Goal: Task Accomplishment & Management: Manage account settings

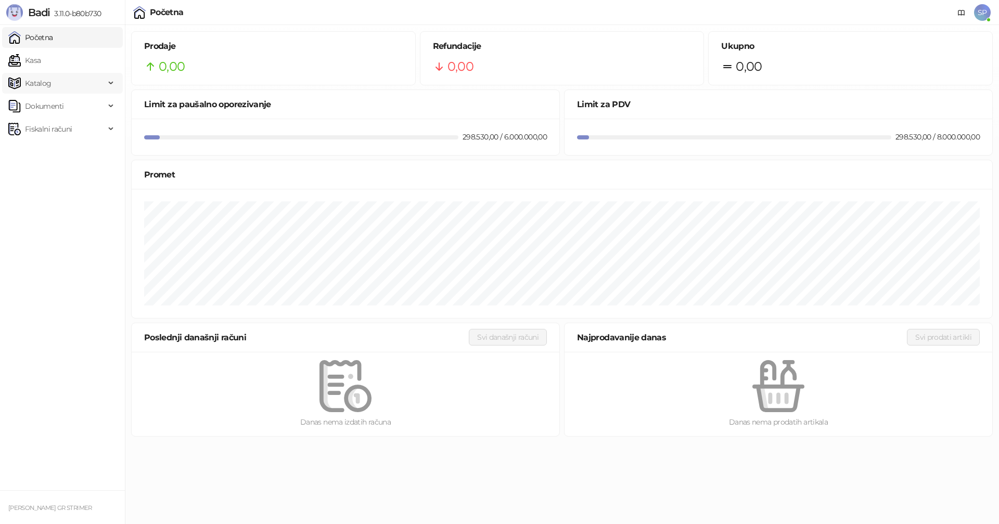
click at [46, 81] on span "Katalog" at bounding box center [38, 83] width 27 height 21
click at [43, 150] on link "Artikli" at bounding box center [30, 152] width 36 height 21
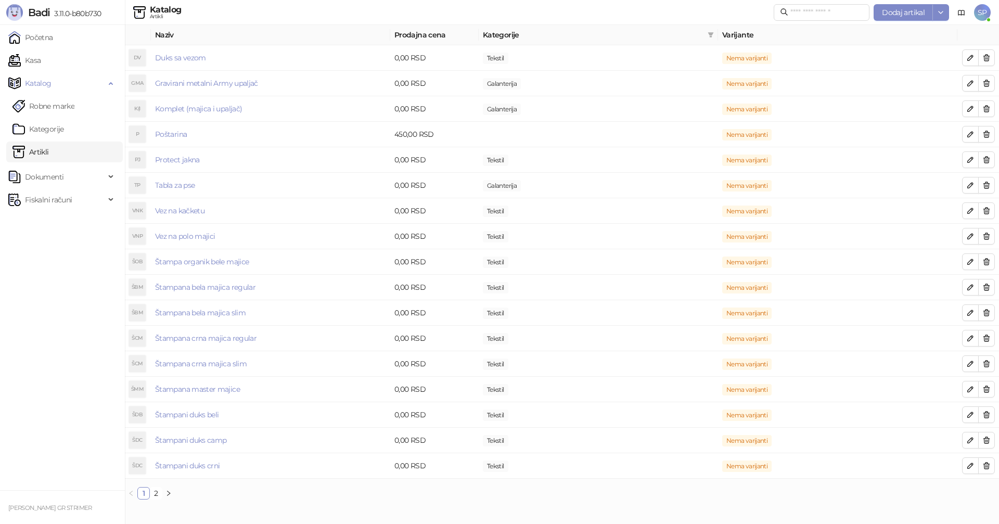
click at [980, 10] on span "SP" at bounding box center [982, 12] width 17 height 17
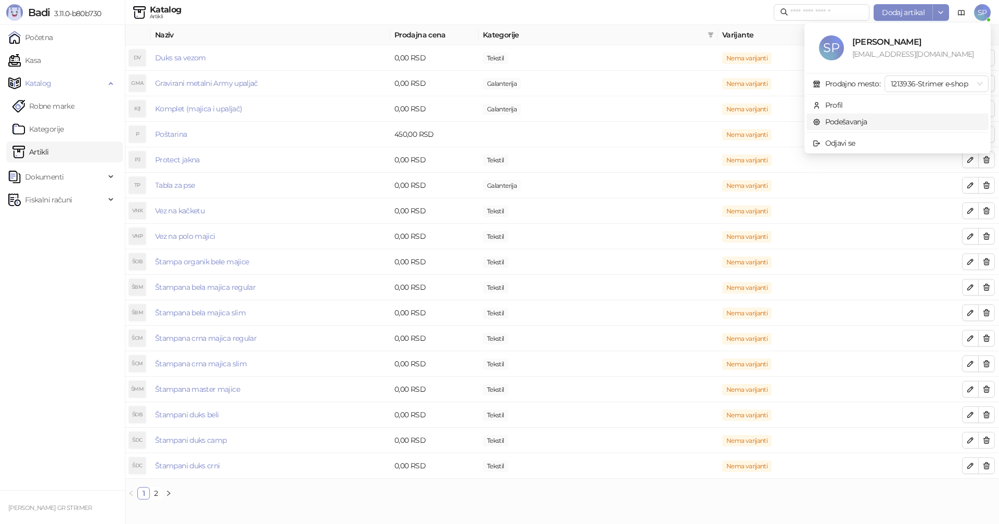
click at [834, 119] on link "Podešavanja" at bounding box center [840, 121] width 55 height 9
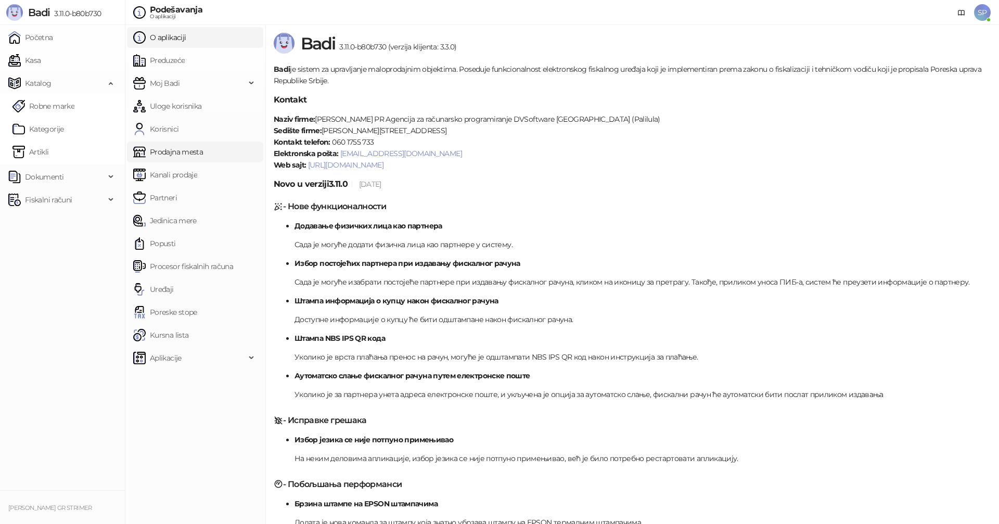
click at [167, 152] on link "Prodajna mesta" at bounding box center [168, 152] width 70 height 21
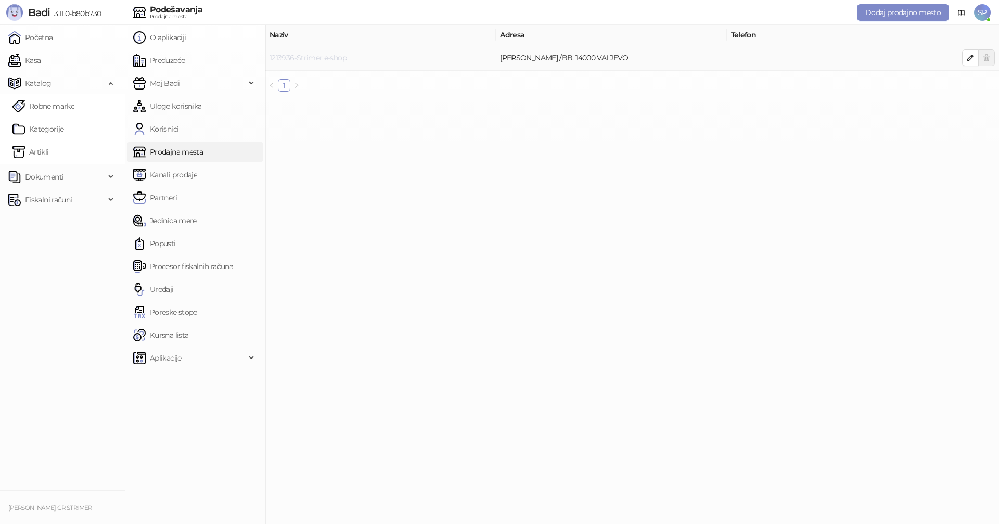
click at [287, 54] on link "1213936-Strimer e-shop" at bounding box center [307, 57] width 77 height 9
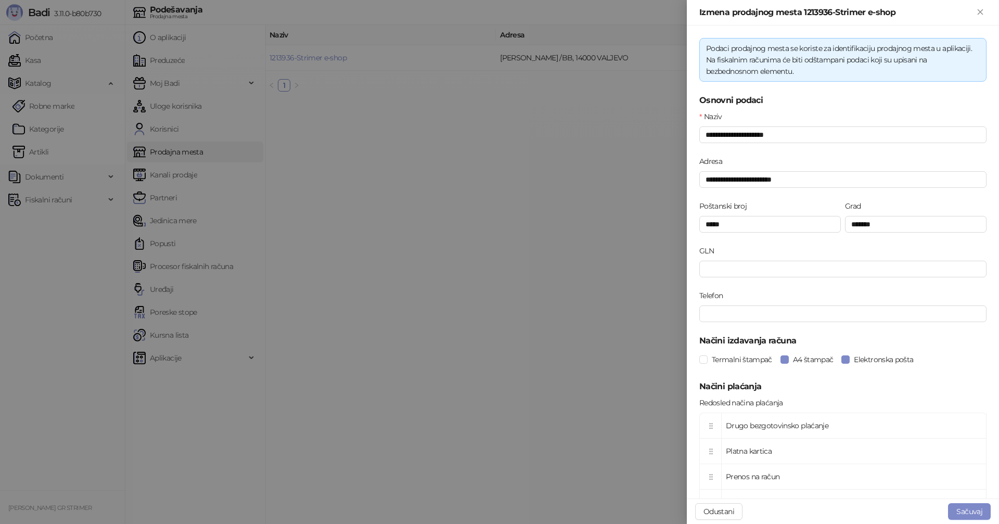
scroll to position [87, 0]
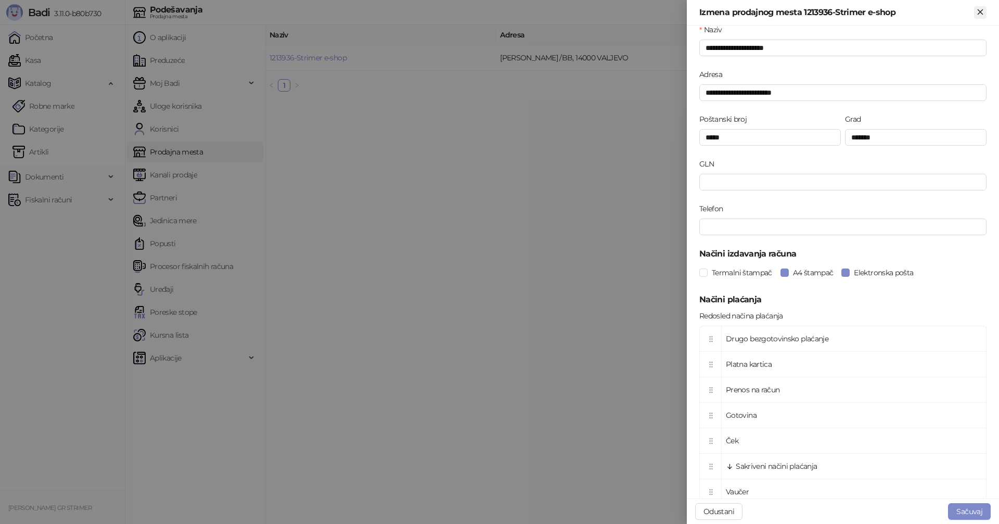
click at [983, 8] on icon "Zatvori" at bounding box center [979, 11] width 9 height 9
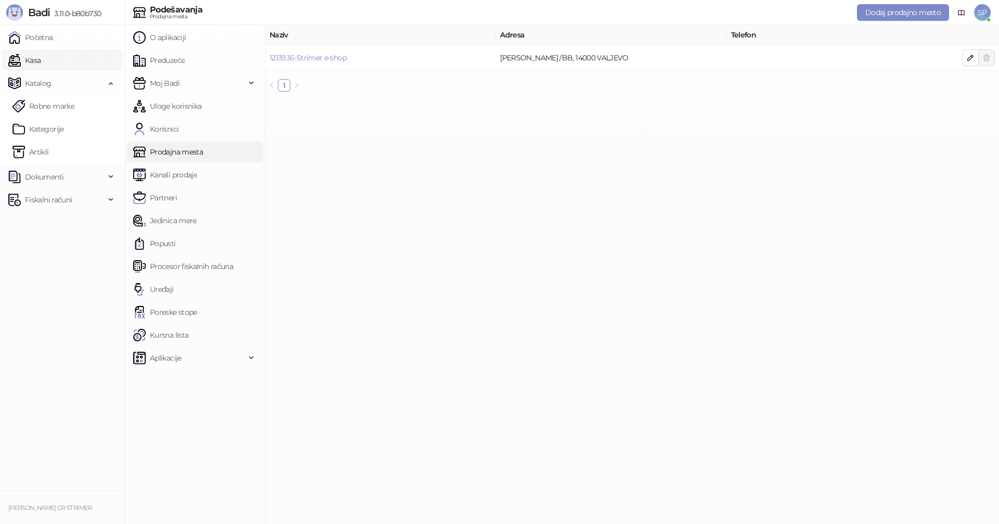
click at [39, 60] on link "Kasa" at bounding box center [24, 60] width 32 height 21
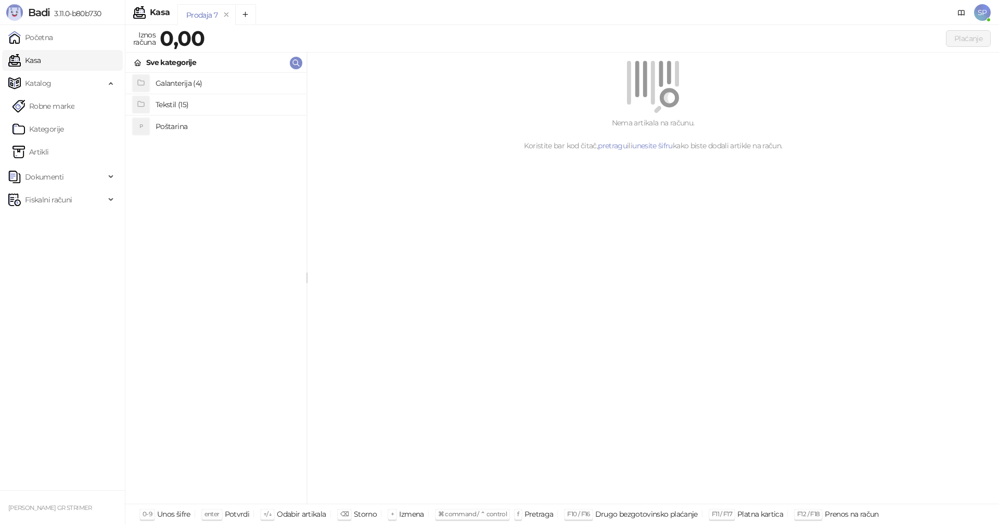
click at [169, 80] on h4 "Galanterija (4)" at bounding box center [227, 83] width 143 height 17
click at [403, 40] on div "Plaćanje" at bounding box center [599, 38] width 781 height 17
click at [41, 155] on link "Artikli" at bounding box center [30, 152] width 36 height 21
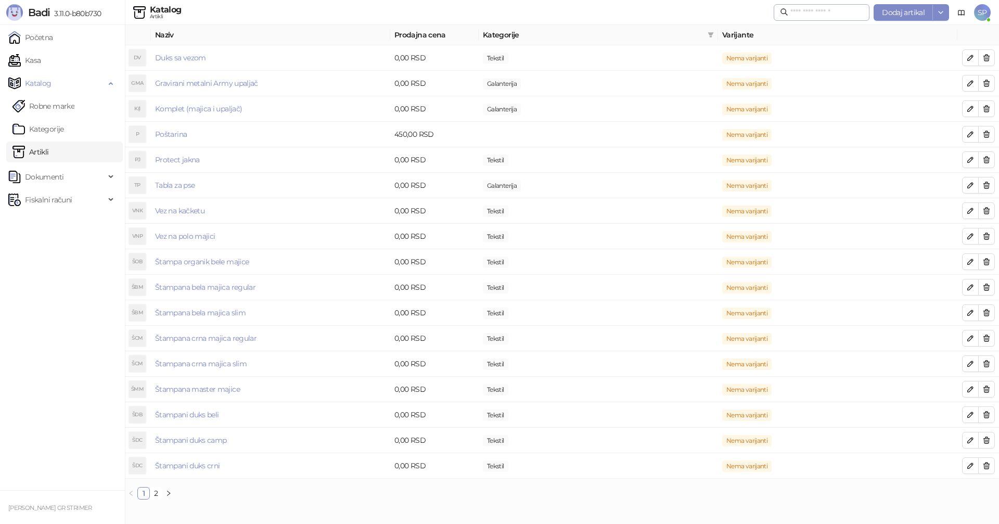
click at [798, 6] on span at bounding box center [822, 12] width 96 height 17
click at [796, 11] on input "text" at bounding box center [826, 12] width 73 height 11
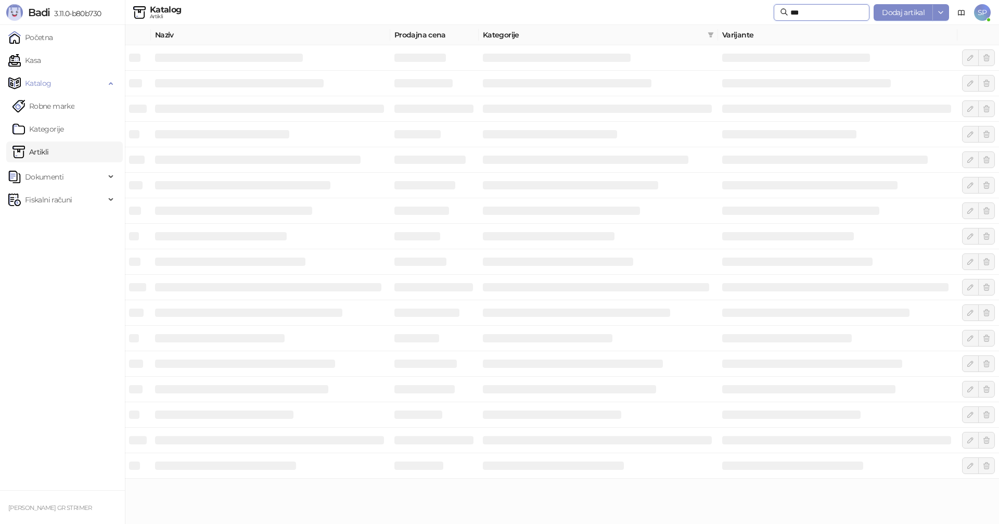
type input "****"
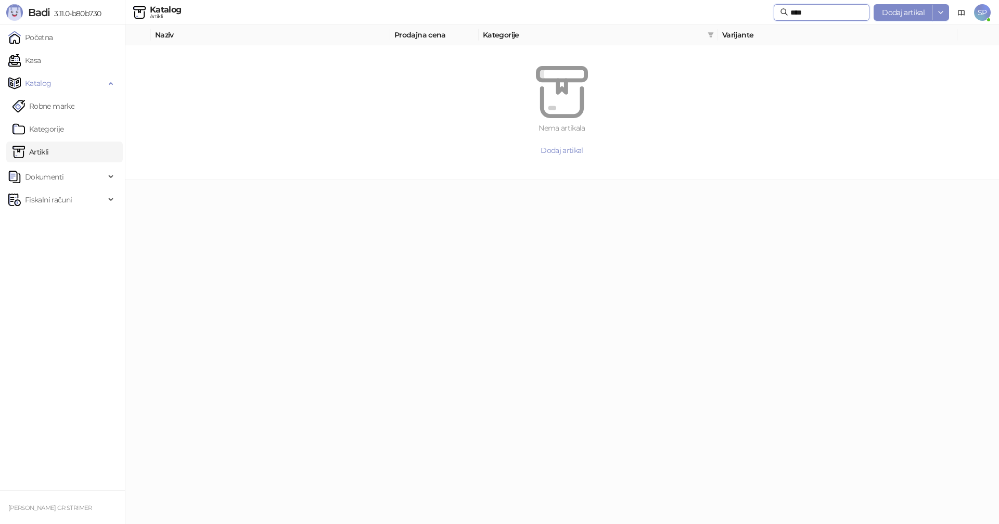
drag, startPoint x: 773, startPoint y: 13, endPoint x: 752, endPoint y: 20, distance: 21.9
click at [752, 20] on div "Katalog Artikli **** Dodaj artikal SP" at bounding box center [499, 12] width 982 height 25
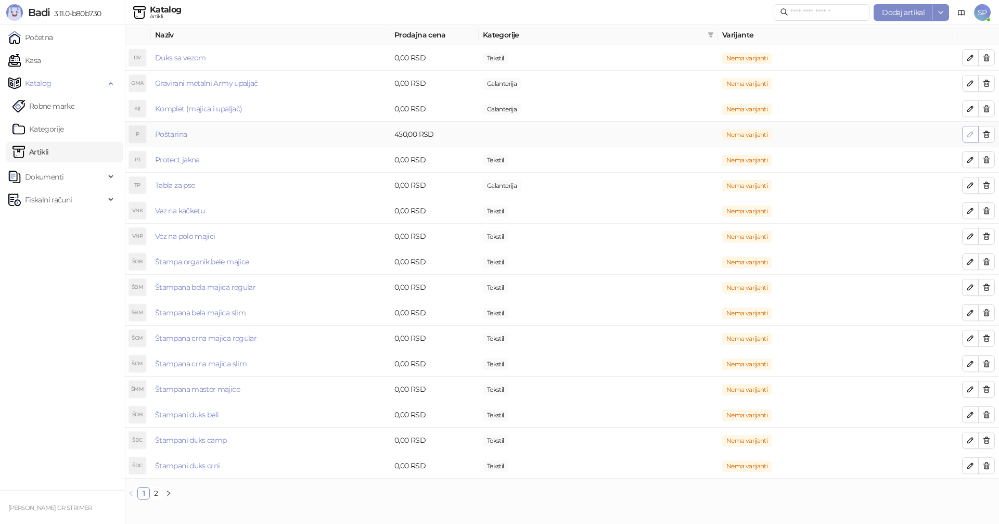
click at [971, 132] on icon "button" at bounding box center [970, 134] width 8 height 8
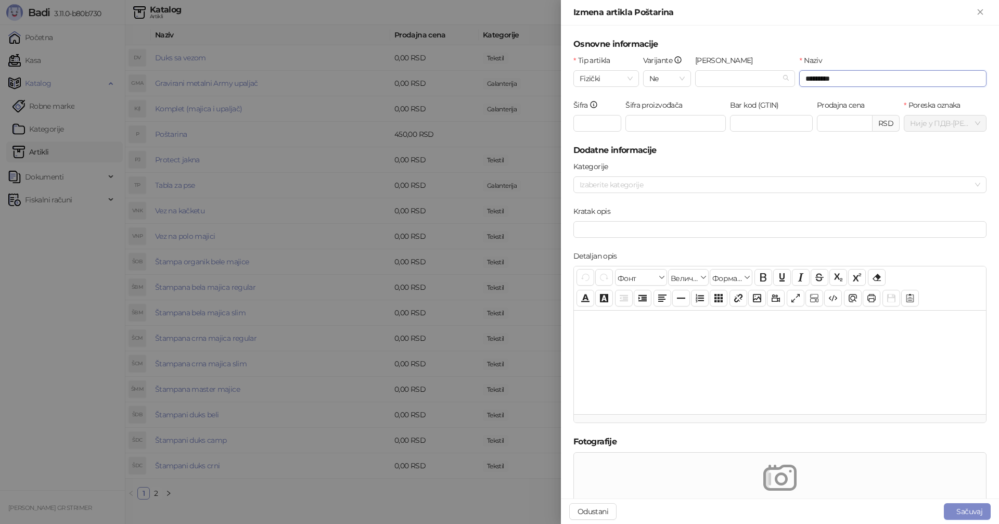
click at [843, 79] on input "*********" at bounding box center [892, 78] width 187 height 17
type input "**********"
click at [968, 510] on button "Sačuvaj" at bounding box center [967, 511] width 47 height 17
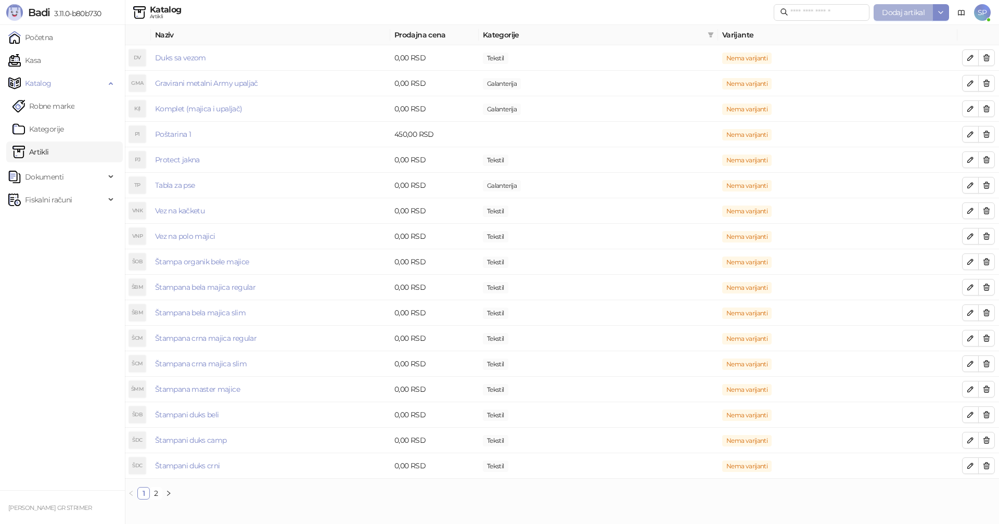
click at [901, 9] on span "Dodaj artikal" at bounding box center [903, 12] width 43 height 9
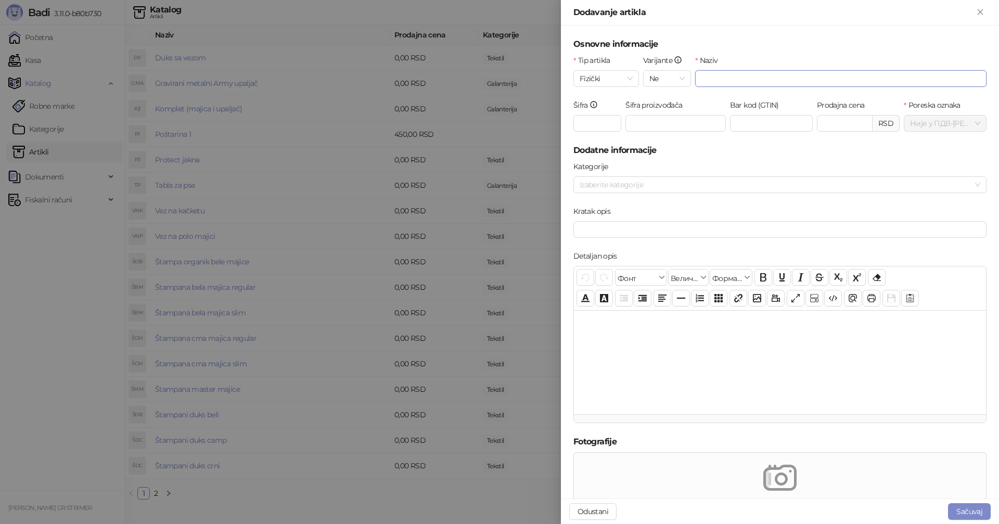
click at [726, 74] on input "Naziv" at bounding box center [840, 78] width 291 height 17
type input "**********"
click at [830, 123] on input "Prodajna cena" at bounding box center [844, 123] width 55 height 16
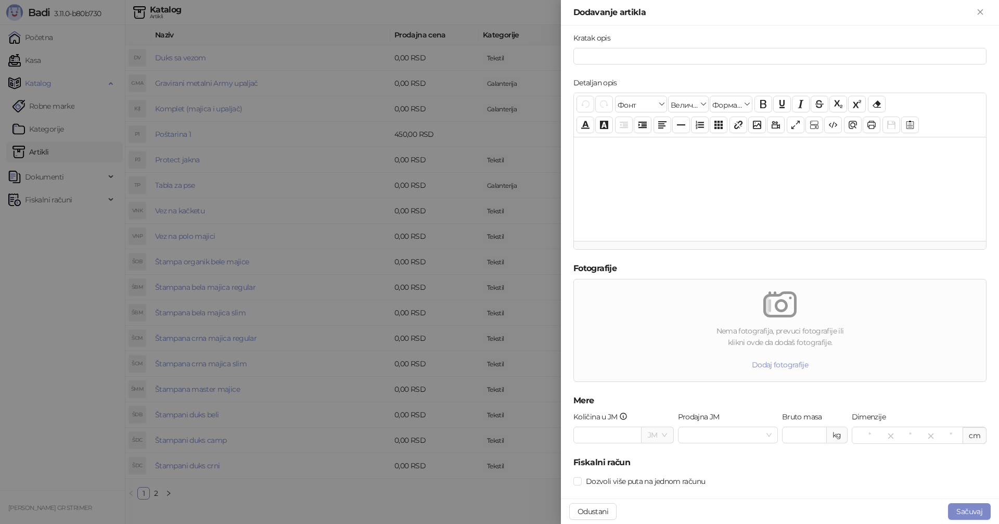
scroll to position [189, 0]
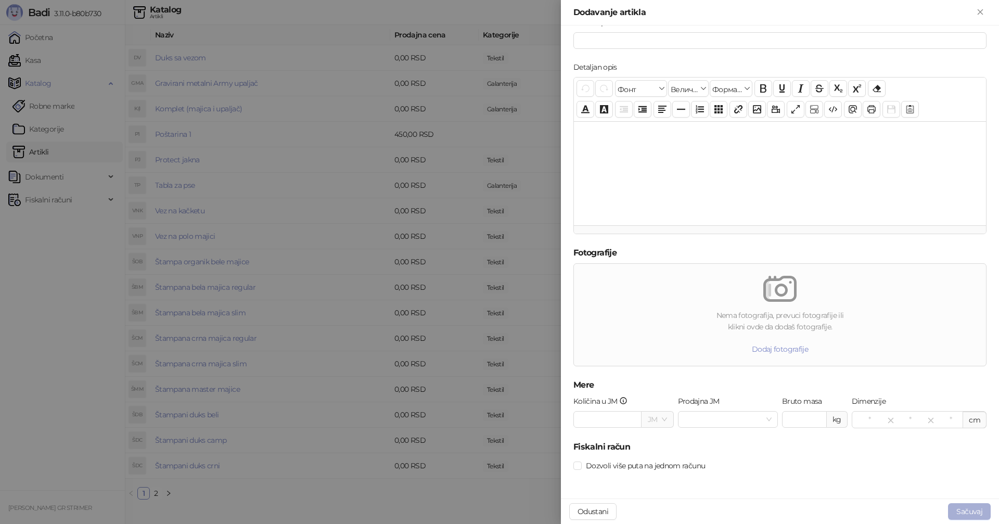
type input "******"
click at [967, 508] on button "Sačuvaj" at bounding box center [969, 511] width 43 height 17
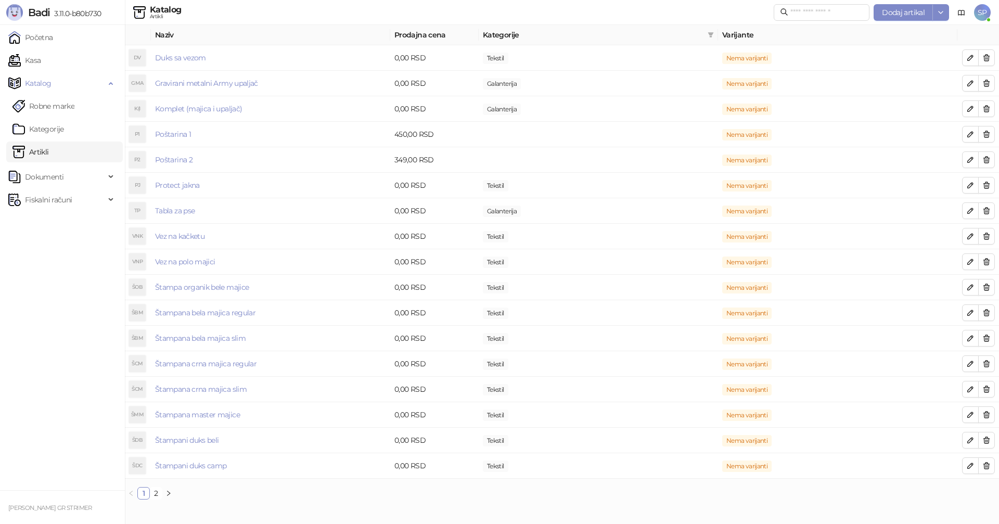
click at [982, 14] on span "SP" at bounding box center [982, 12] width 17 height 17
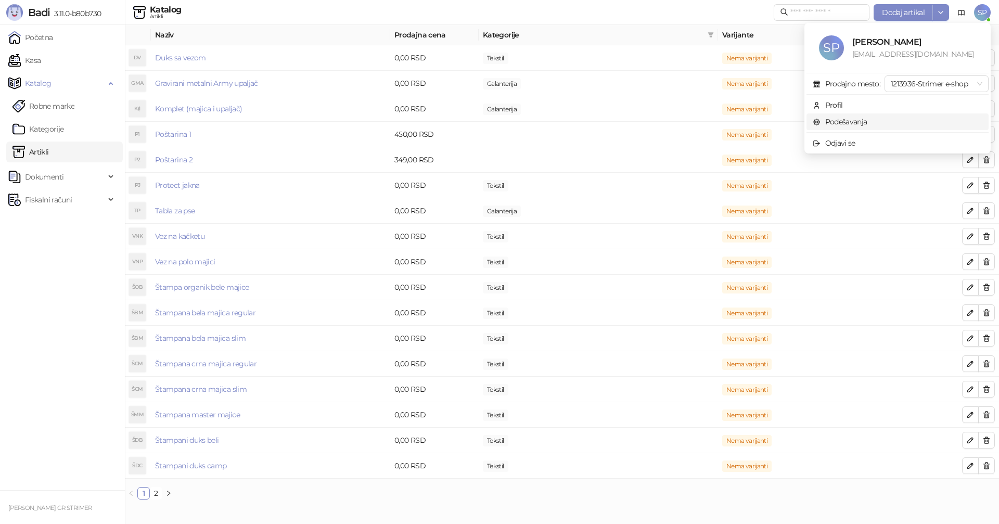
click at [835, 120] on link "Podešavanja" at bounding box center [840, 121] width 55 height 9
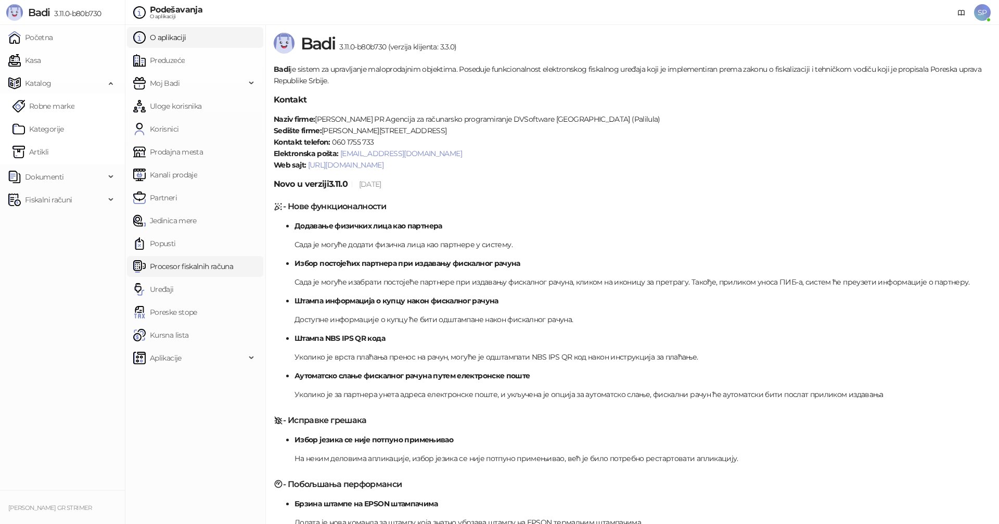
click at [173, 265] on link "Procesor fiskalnih računa" at bounding box center [183, 266] width 100 height 21
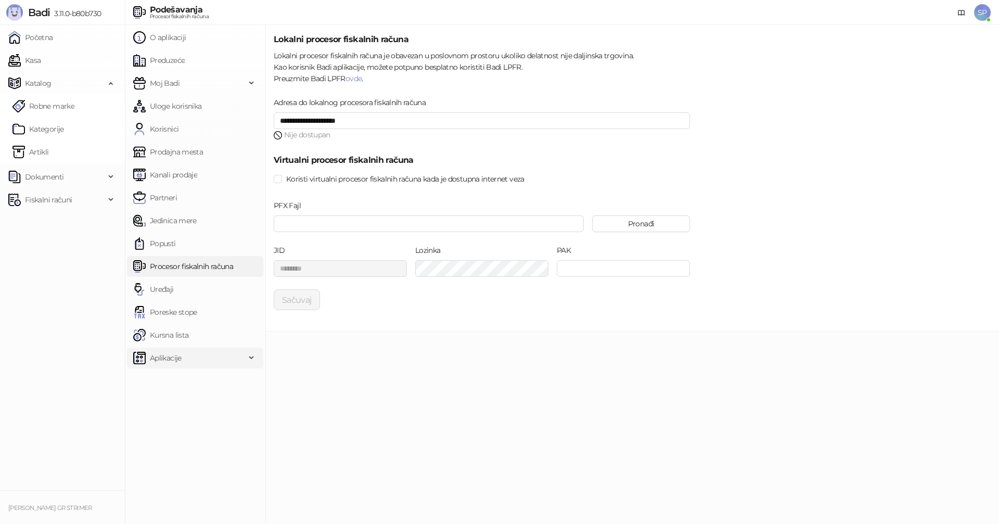
click at [161, 359] on span "Aplikacije" at bounding box center [166, 358] width 32 height 21
click at [161, 152] on link "Prodajna mesta" at bounding box center [168, 152] width 70 height 21
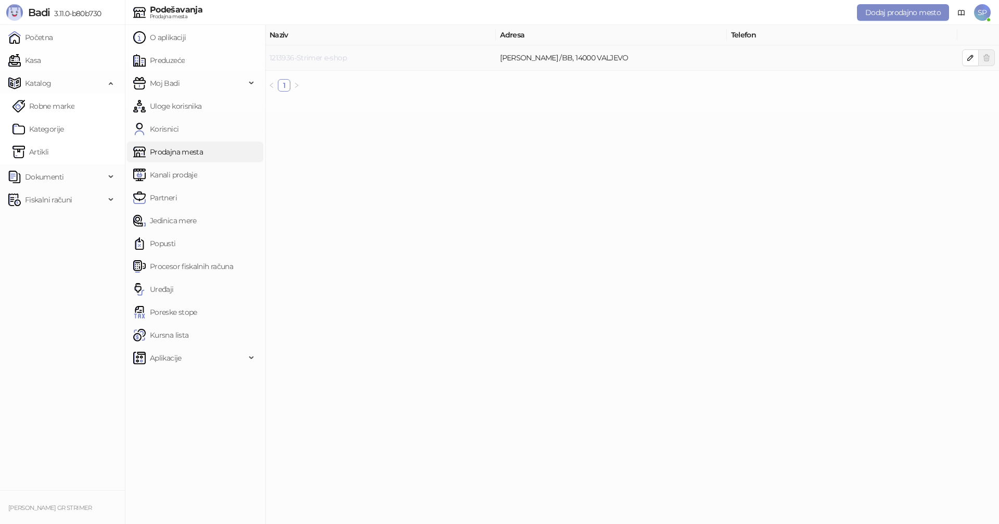
click at [313, 55] on link "1213936-Strimer e-shop" at bounding box center [307, 57] width 77 height 9
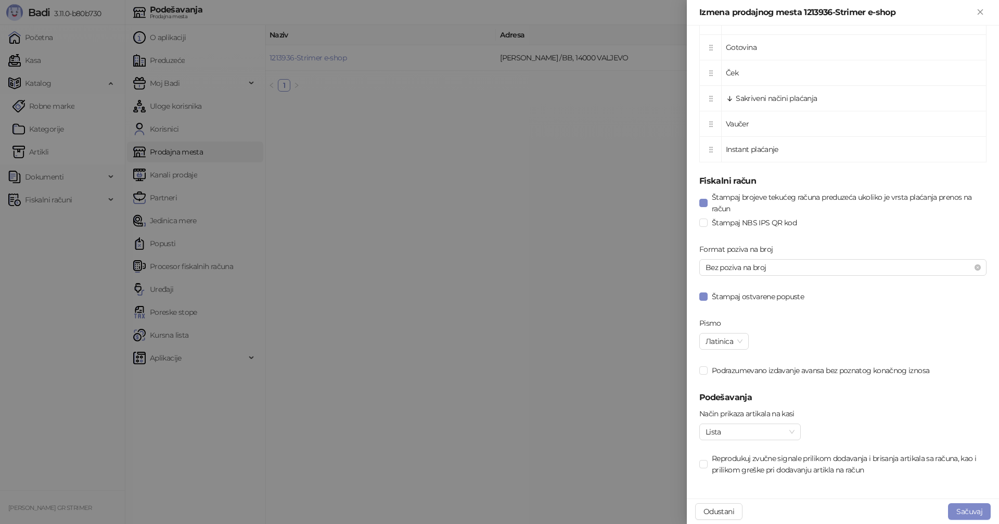
scroll to position [457, 0]
click at [792, 429] on span "Lista" at bounding box center [749, 430] width 89 height 16
click at [755, 469] on div "Mreža" at bounding box center [750, 466] width 85 height 11
click at [966, 507] on button "Sačuvaj" at bounding box center [969, 511] width 43 height 17
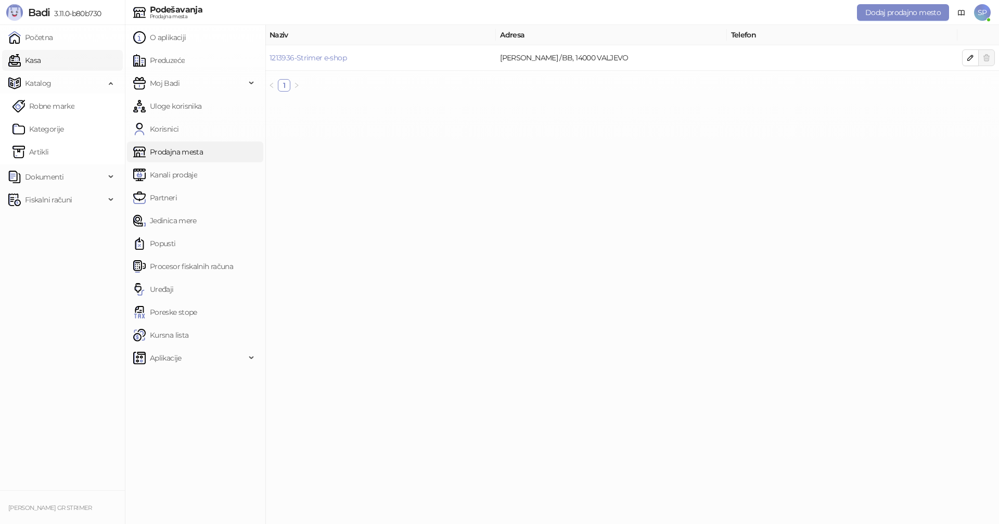
click at [27, 55] on link "Kasa" at bounding box center [24, 60] width 32 height 21
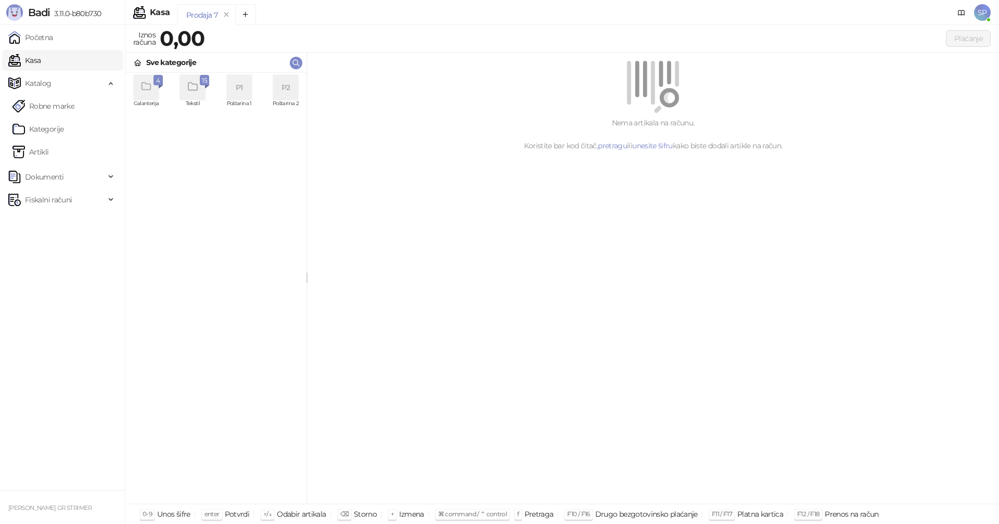
click at [191, 91] on icon "grid" at bounding box center [193, 87] width 12 height 12
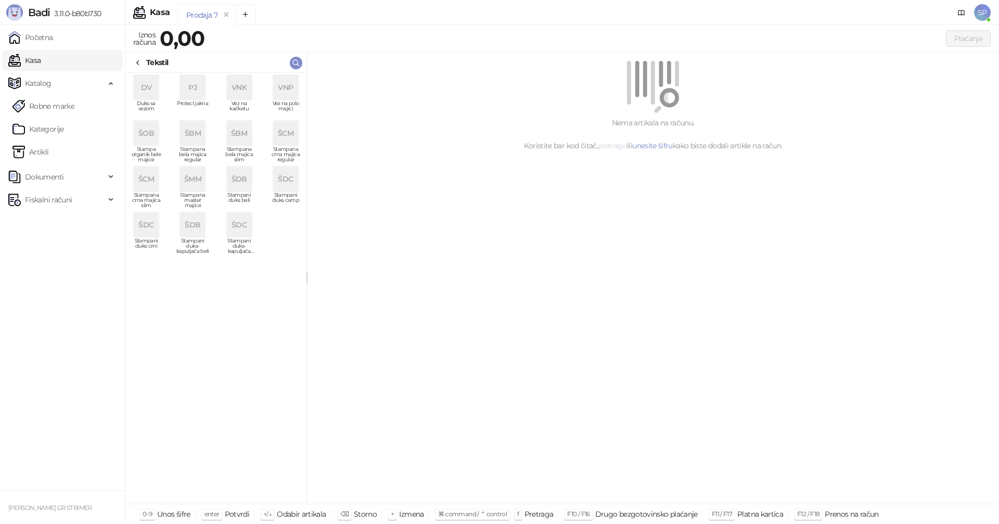
click at [604, 143] on link "pretragu" at bounding box center [612, 145] width 29 height 9
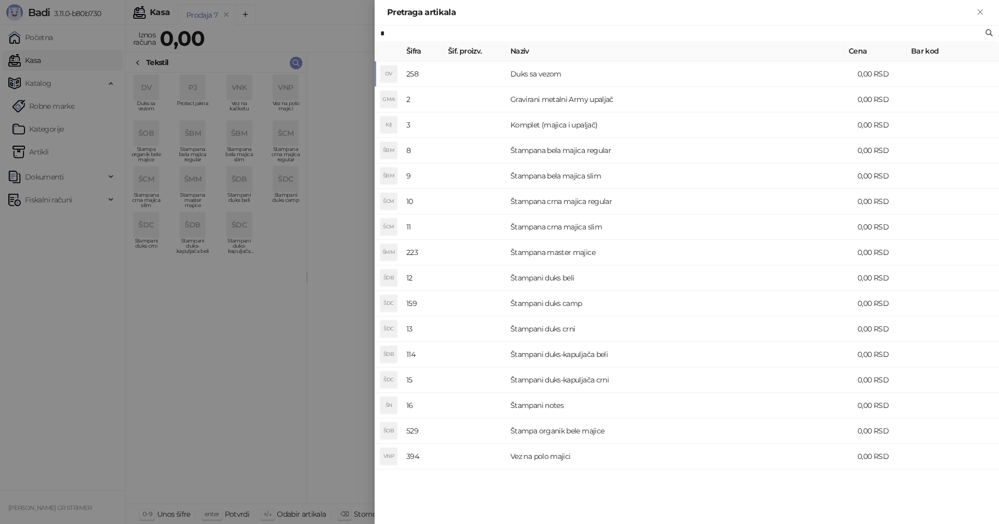
drag, startPoint x: 399, startPoint y: 35, endPoint x: 361, endPoint y: 36, distance: 37.5
click at [361, 35] on div "Pretraga artikala * Šifra Šif. proizv. Naziv Cena Bar kod DV 258 Duks sa vezom …" at bounding box center [499, 262] width 999 height 524
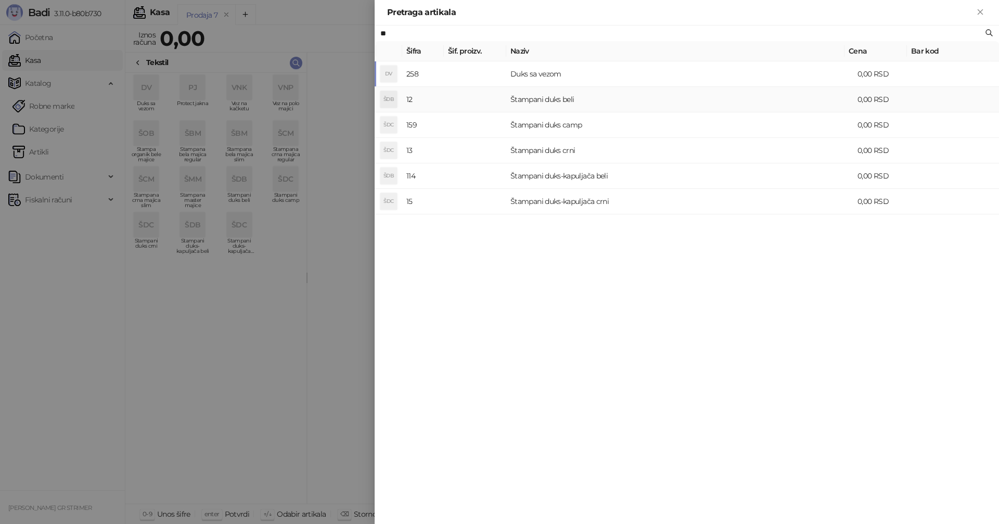
type input "**"
click at [394, 104] on div "ŠDB" at bounding box center [388, 99] width 17 height 17
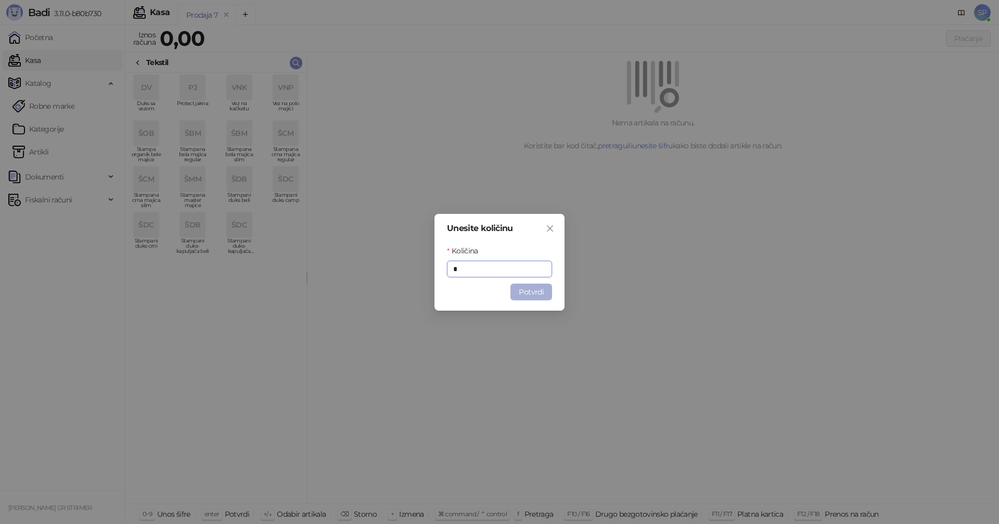
click at [526, 289] on button "Potvrdi" at bounding box center [531, 292] width 42 height 17
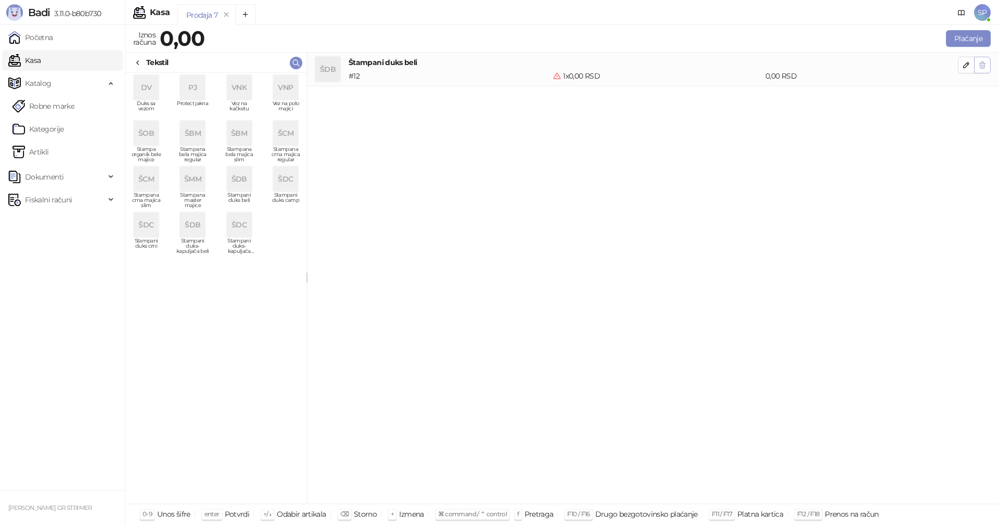
click at [983, 67] on icon "button" at bounding box center [982, 65] width 8 height 8
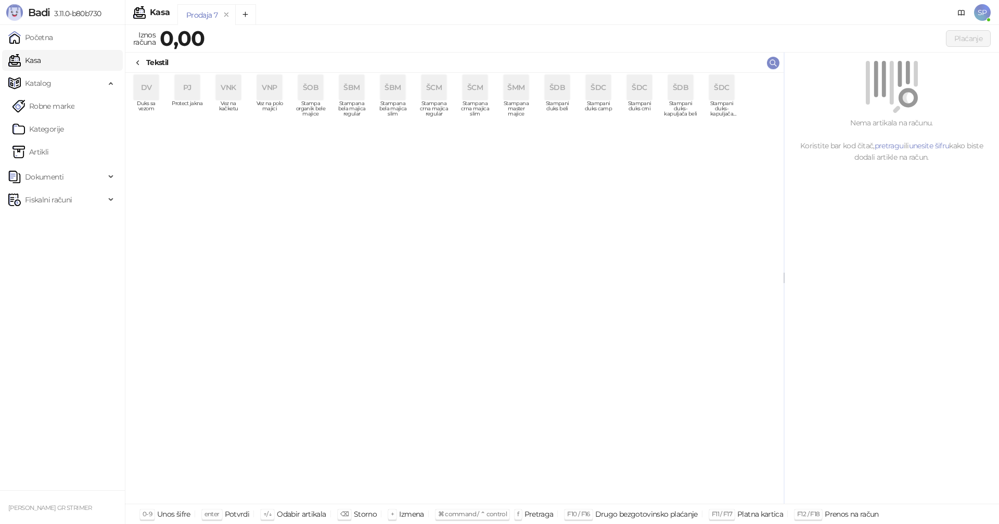
drag, startPoint x: 308, startPoint y: 251, endPoint x: 785, endPoint y: 249, distance: 477.1
click at [684, 83] on div "ŠDB" at bounding box center [680, 87] width 25 height 25
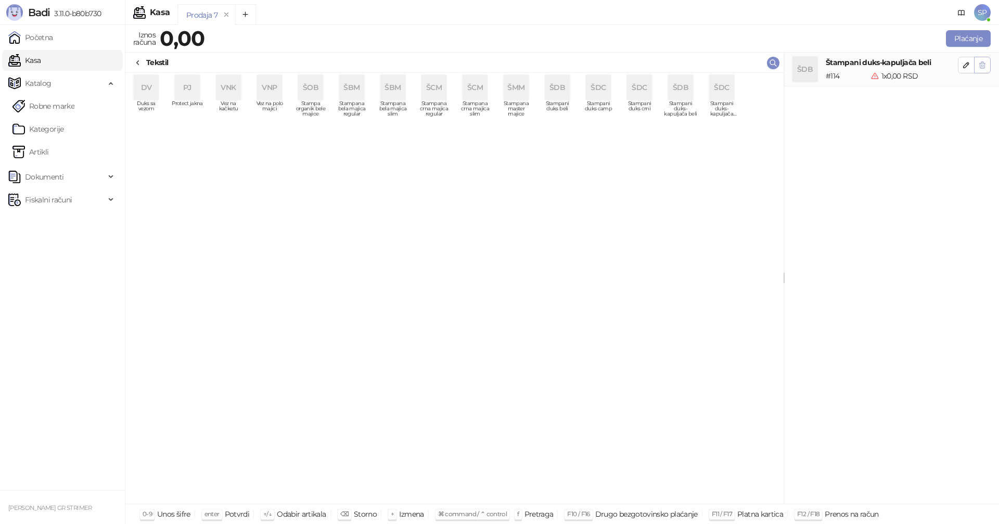
click at [985, 62] on icon "button" at bounding box center [982, 65] width 8 height 8
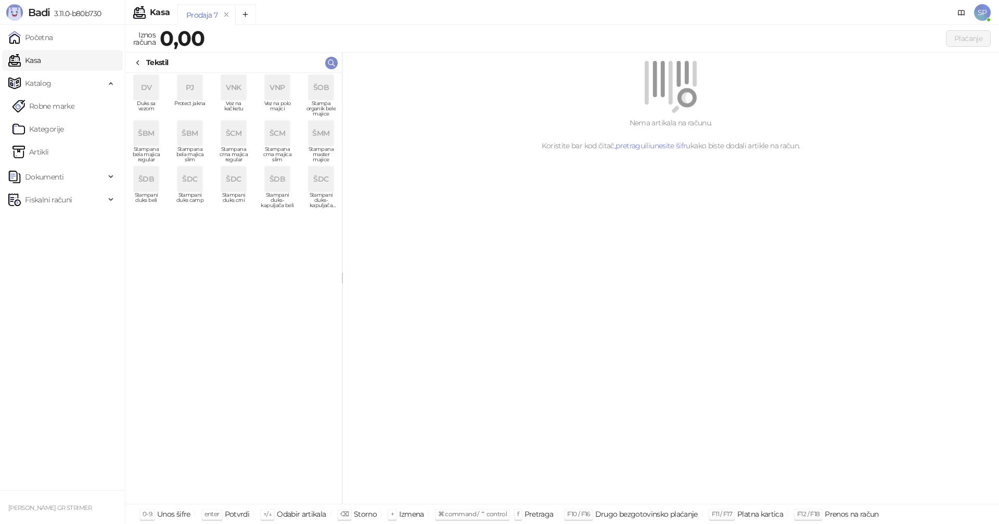
drag, startPoint x: 784, startPoint y: 274, endPoint x: 349, endPoint y: 247, distance: 435.8
click at [405, 148] on div "Nema artikala na računu. Koristite bar kod čitač, pretragu ili unesite šifru ka…" at bounding box center [670, 134] width 631 height 34
click at [659, 92] on img at bounding box center [671, 87] width 52 height 52
click at [691, 90] on img at bounding box center [671, 87] width 52 height 52
drag, startPoint x: 692, startPoint y: 90, endPoint x: 758, endPoint y: 78, distance: 66.6
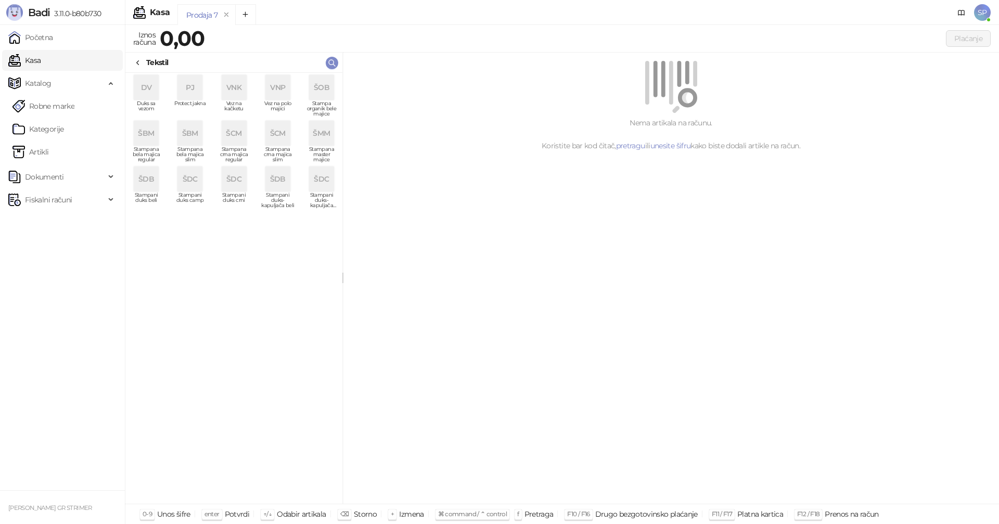
click at [693, 90] on img at bounding box center [671, 87] width 52 height 52
click at [627, 37] on div "Plaćanje" at bounding box center [599, 38] width 781 height 17
click at [35, 36] on link "Početna" at bounding box center [30, 37] width 45 height 21
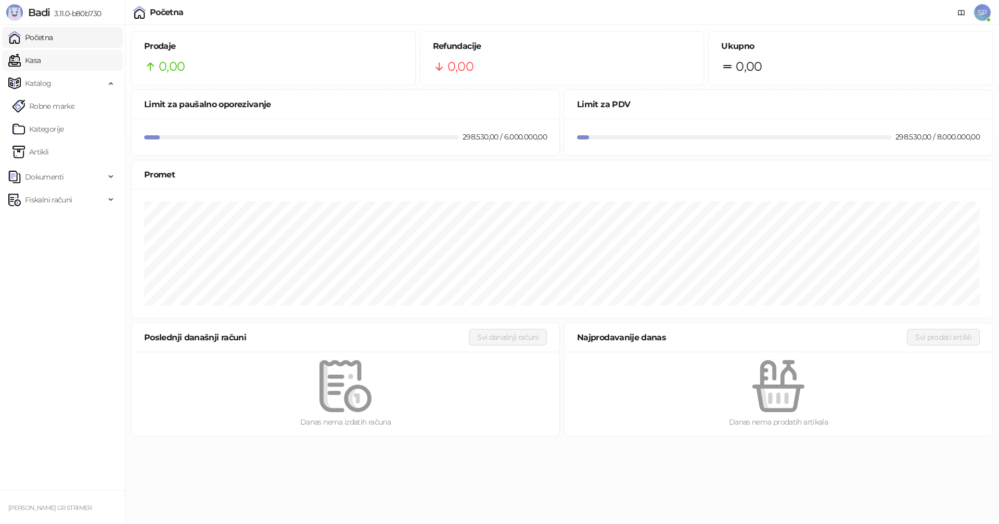
click at [28, 59] on link "Kasa" at bounding box center [24, 60] width 32 height 21
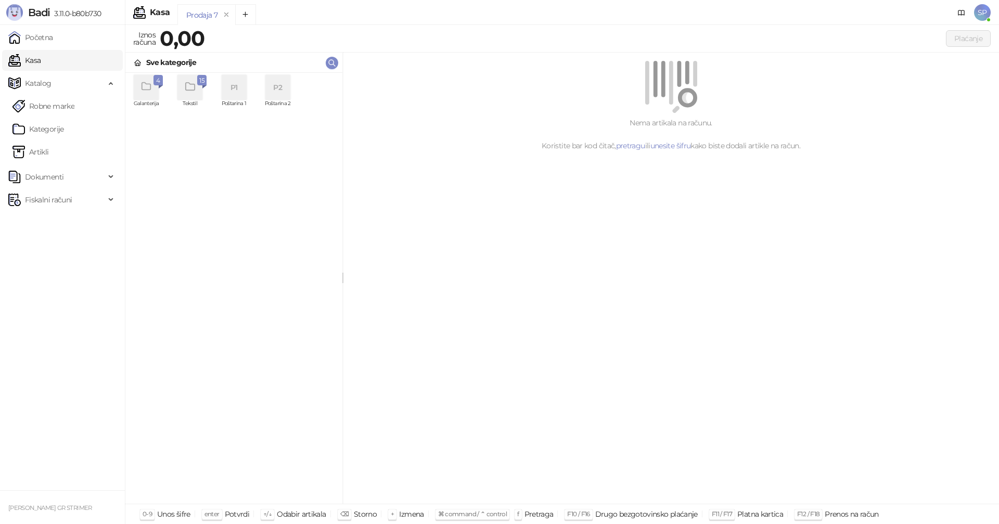
click at [190, 89] on icon "grid" at bounding box center [190, 87] width 12 height 12
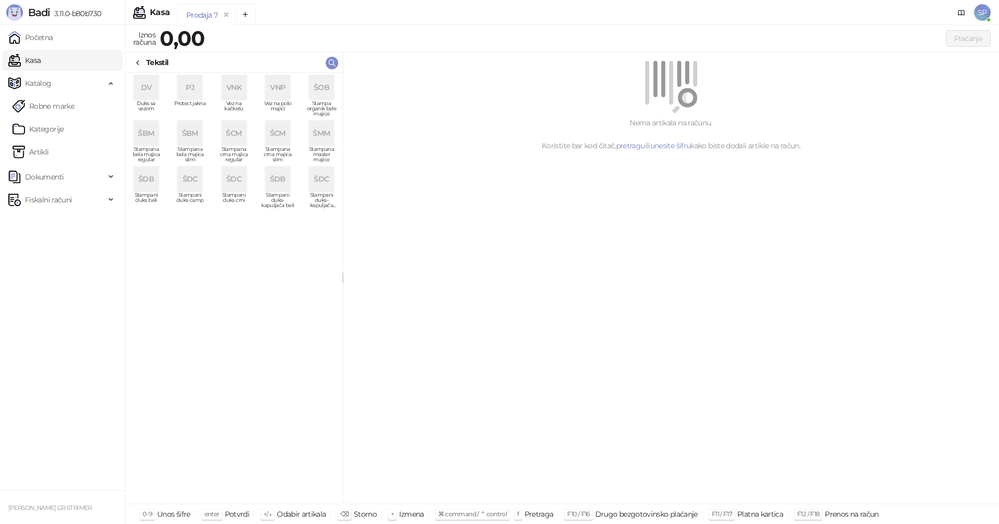
click at [984, 14] on span "SP" at bounding box center [982, 12] width 17 height 17
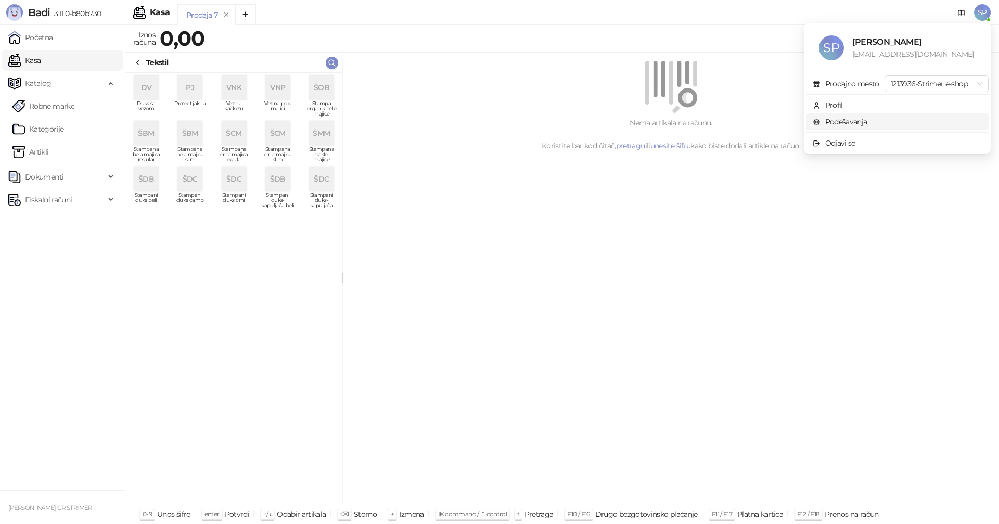
click at [841, 120] on link "Podešavanja" at bounding box center [840, 121] width 55 height 9
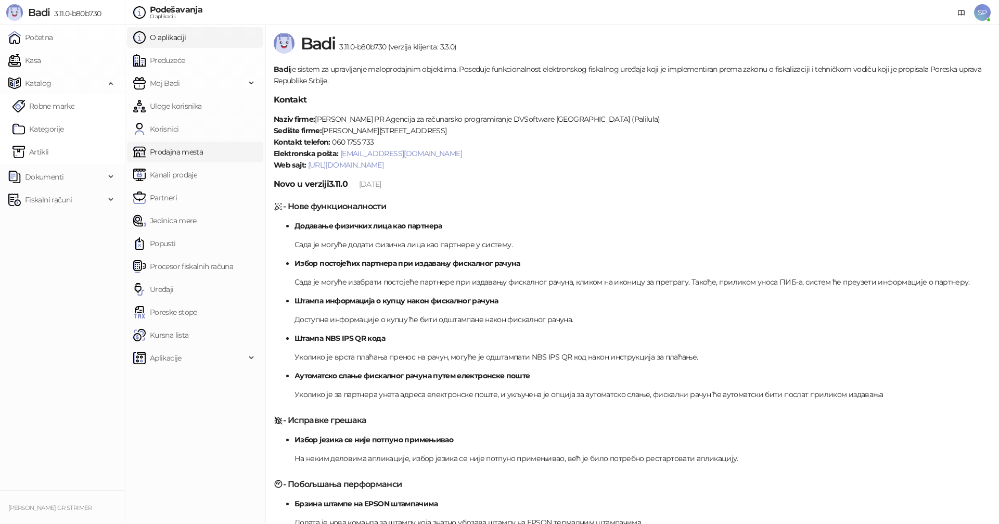
click at [171, 153] on link "Prodajna mesta" at bounding box center [168, 152] width 70 height 21
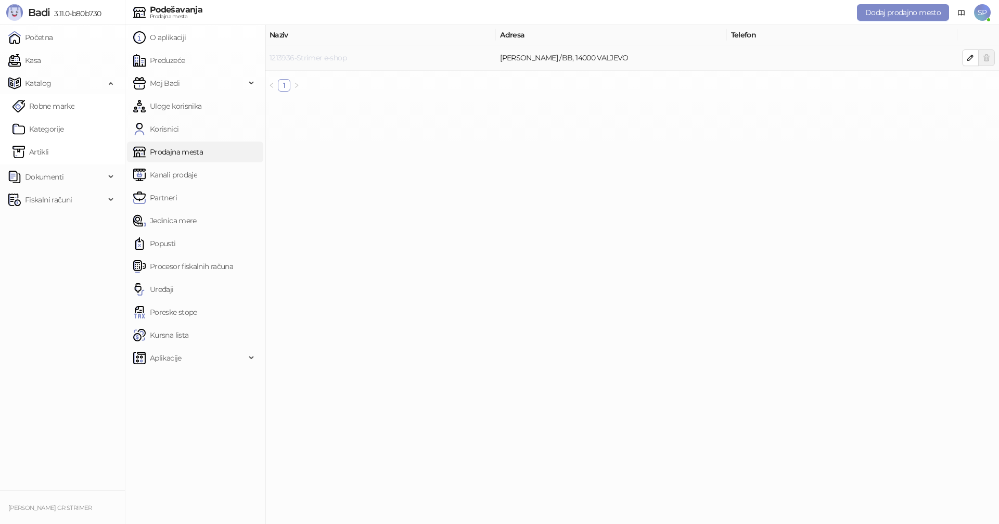
click at [293, 57] on link "1213936-Strimer e-shop" at bounding box center [307, 57] width 77 height 9
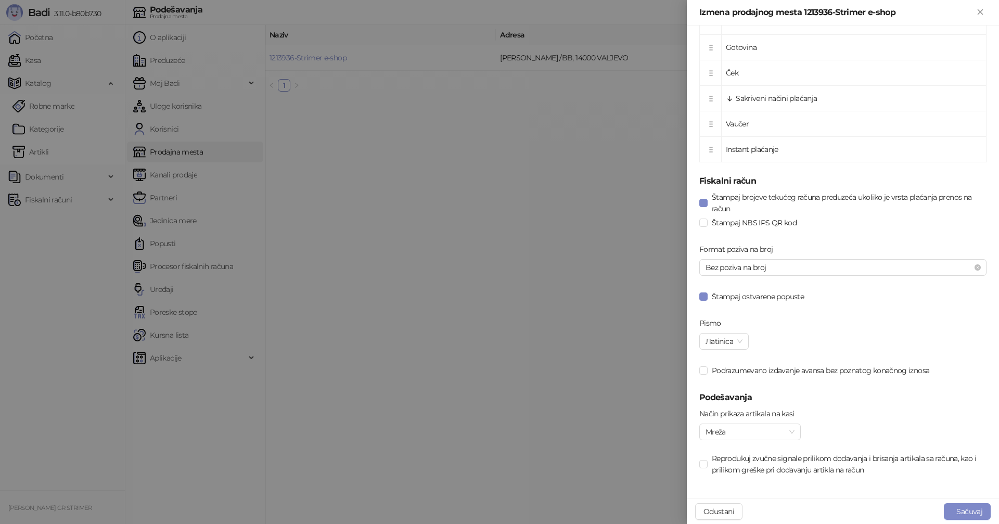
scroll to position [457, 0]
click at [751, 427] on span "Mreža" at bounding box center [749, 430] width 89 height 16
click at [736, 446] on div "Lista" at bounding box center [750, 450] width 85 height 11
click at [959, 509] on button "Sačuvaj" at bounding box center [967, 511] width 47 height 17
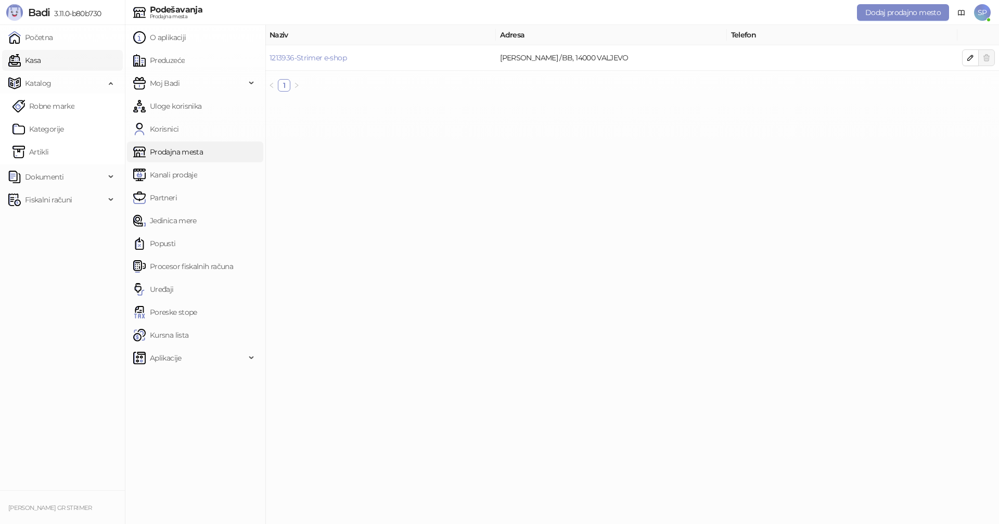
click at [36, 54] on link "Kasa" at bounding box center [24, 60] width 32 height 21
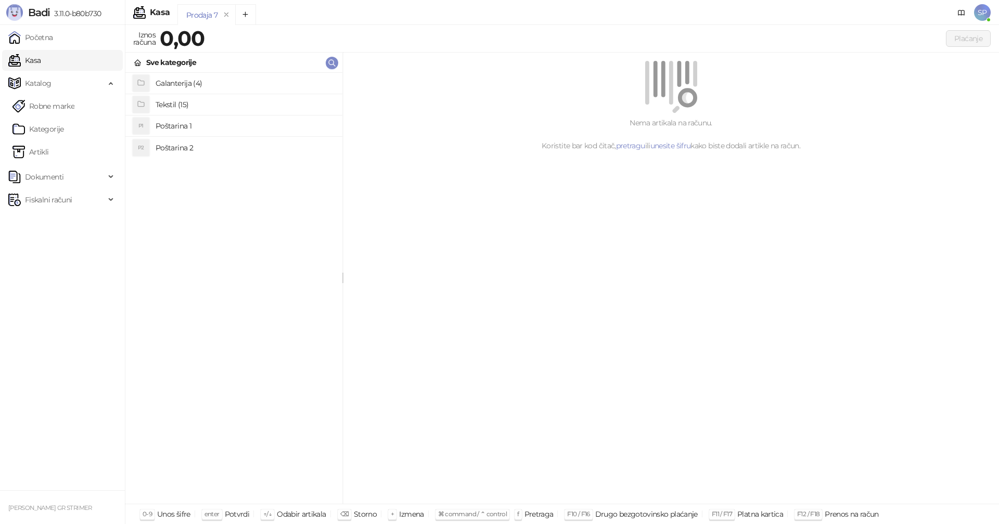
click at [170, 79] on h4 "Galanterija (4)" at bounding box center [245, 83] width 178 height 17
click at [137, 57] on div at bounding box center [138, 62] width 8 height 11
click at [626, 146] on link "pretragu" at bounding box center [630, 145] width 29 height 9
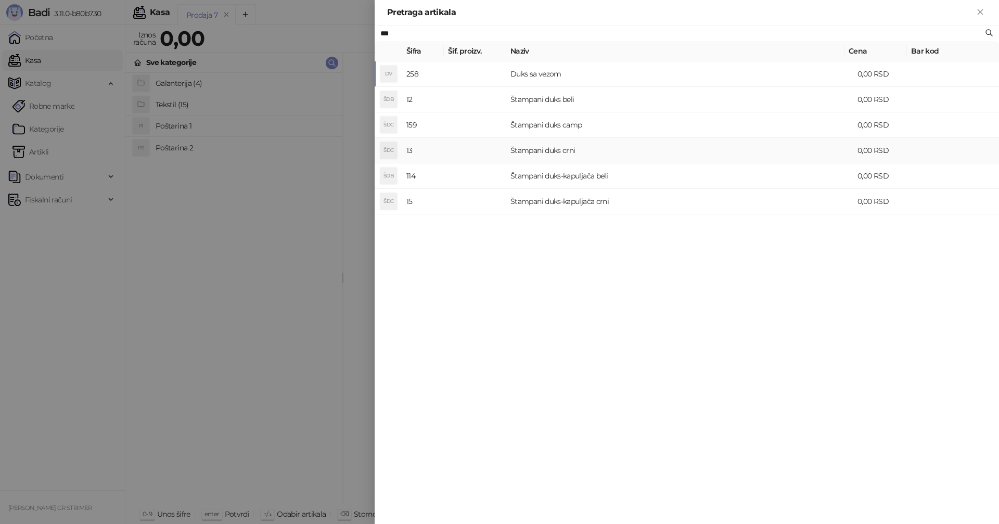
type input "***"
click at [509, 147] on td "Štampani duks crni" at bounding box center [679, 150] width 347 height 25
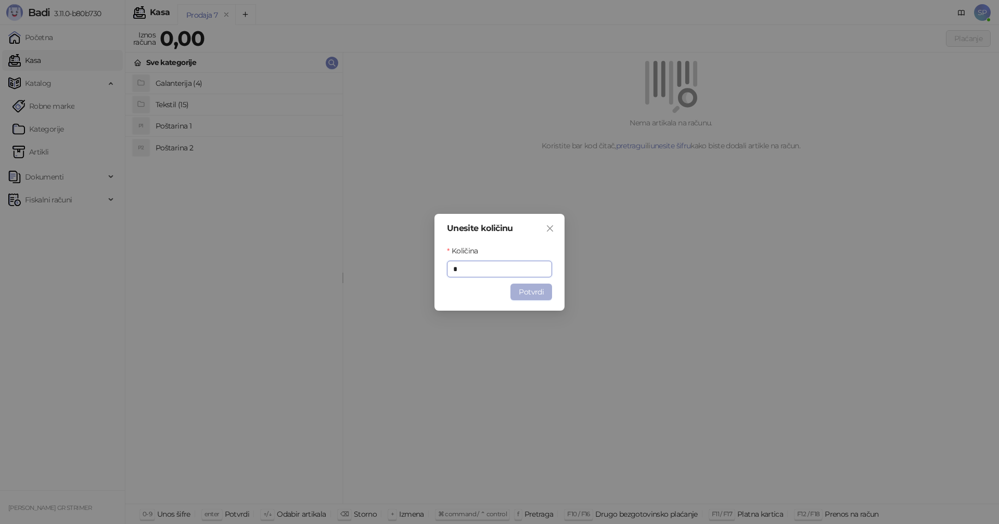
click at [533, 294] on button "Potvrdi" at bounding box center [531, 292] width 42 height 17
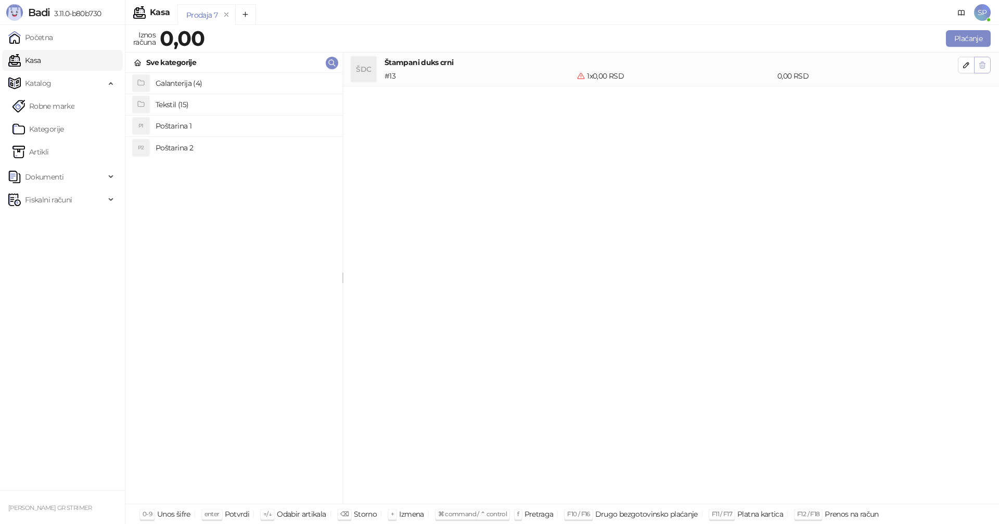
click at [985, 63] on icon "button" at bounding box center [983, 65] width 6 height 6
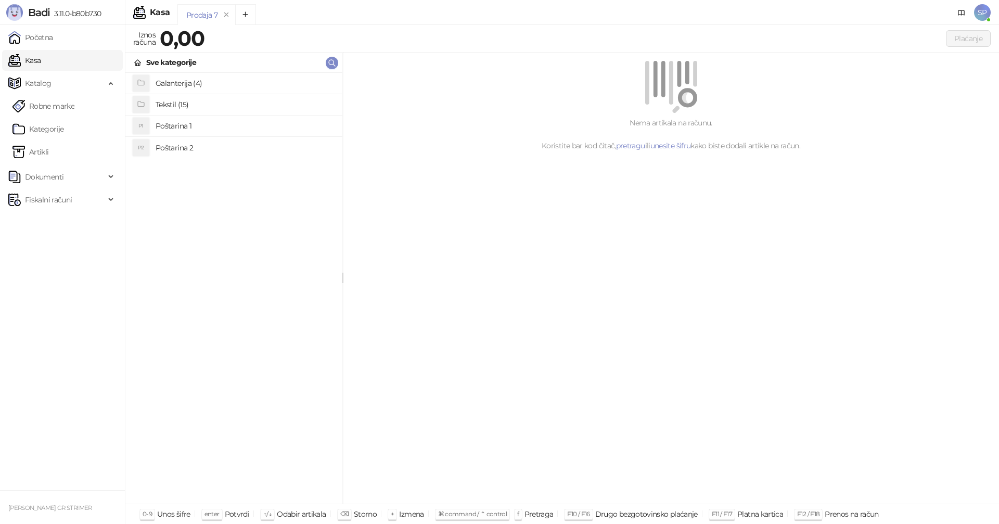
click at [165, 104] on h4 "Tekstil (15)" at bounding box center [245, 104] width 178 height 17
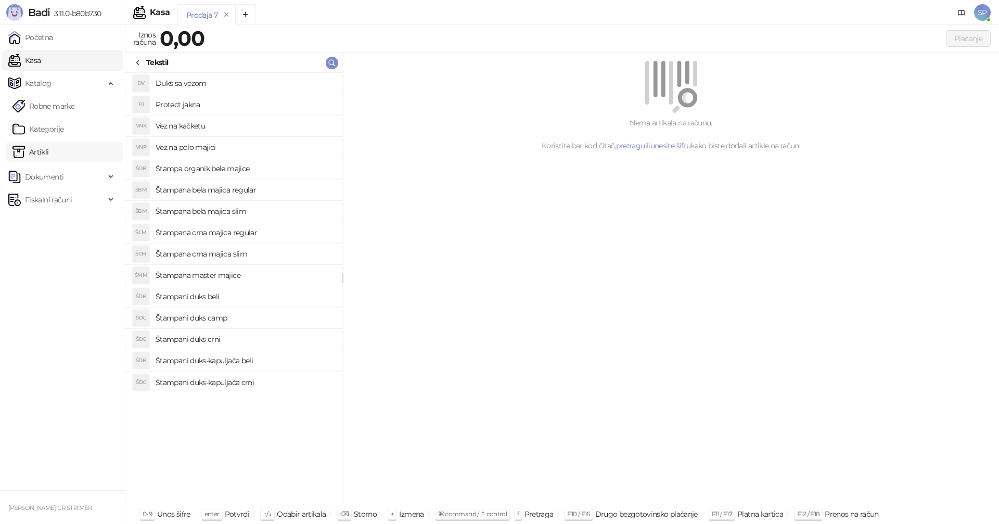
click at [35, 153] on link "Artikli" at bounding box center [30, 152] width 36 height 21
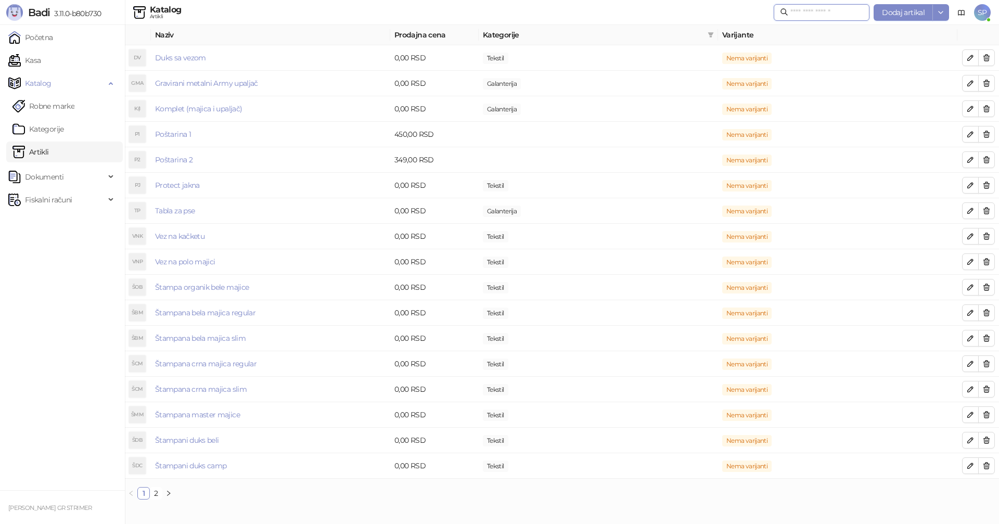
click at [796, 9] on input "text" at bounding box center [826, 12] width 73 height 11
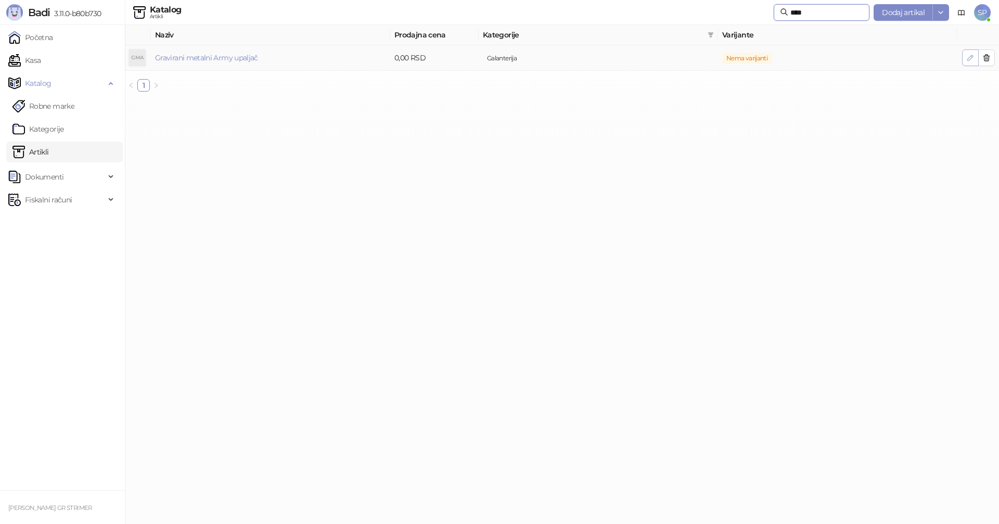
type input "****"
click at [969, 58] on icon "button" at bounding box center [970, 58] width 8 height 8
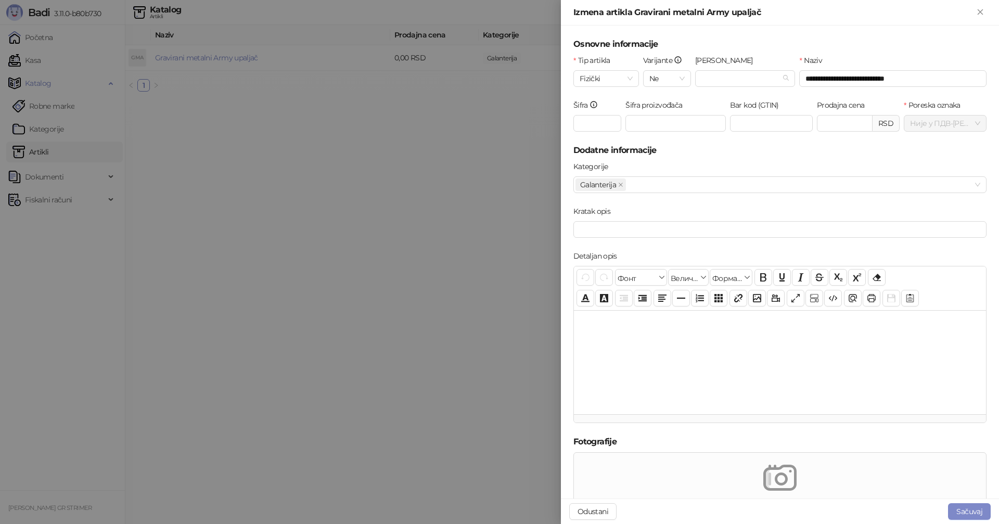
click at [412, 166] on div at bounding box center [499, 262] width 999 height 524
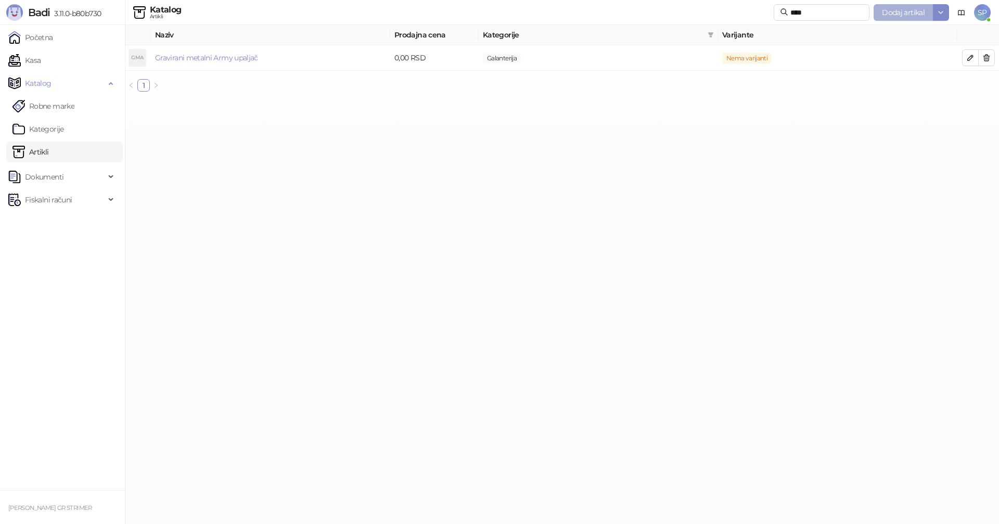
click at [891, 9] on span "Dodaj artikal" at bounding box center [903, 12] width 43 height 9
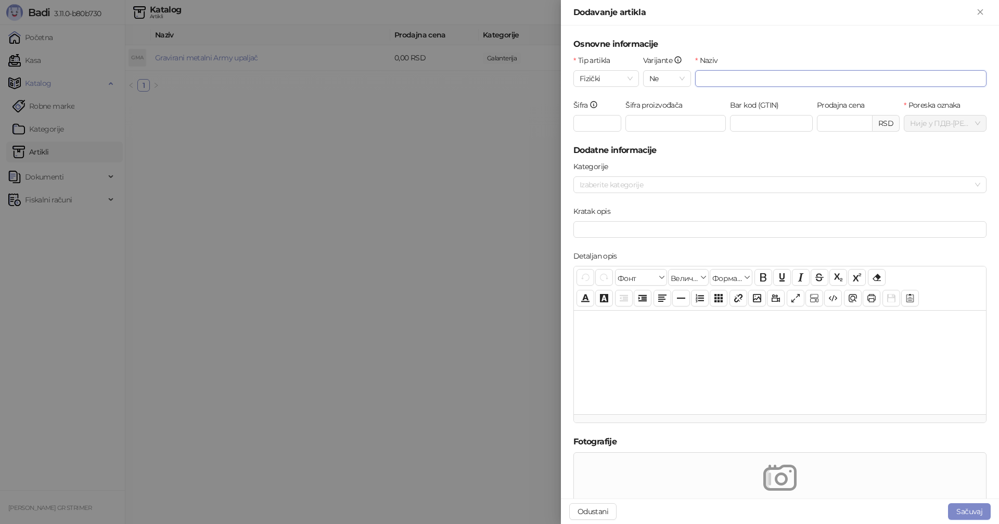
click at [727, 76] on input "Naziv" at bounding box center [840, 78] width 291 height 17
type input "**********"
click at [597, 121] on input "Šifra" at bounding box center [597, 123] width 48 height 17
click at [616, 186] on div at bounding box center [774, 184] width 398 height 15
type input "***"
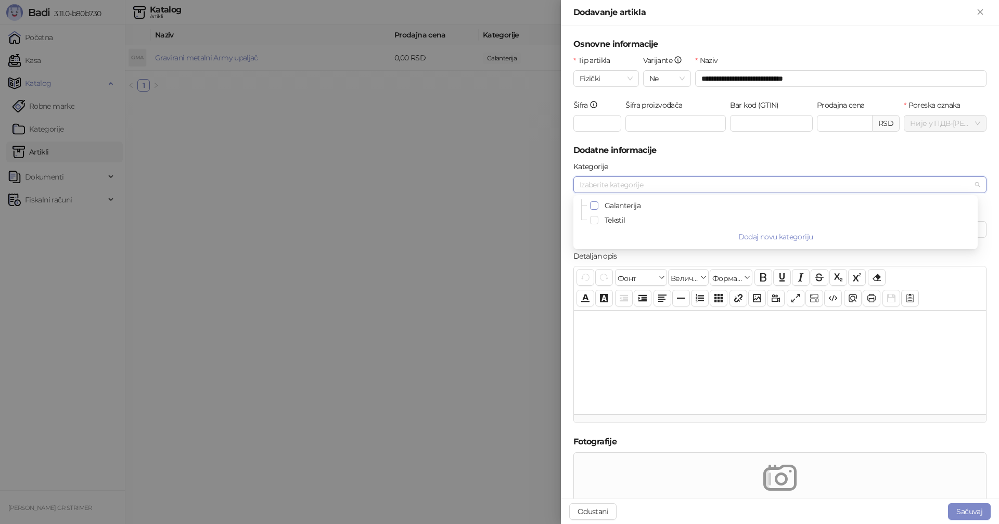
click at [595, 207] on span "Select Galanterija" at bounding box center [594, 205] width 8 height 8
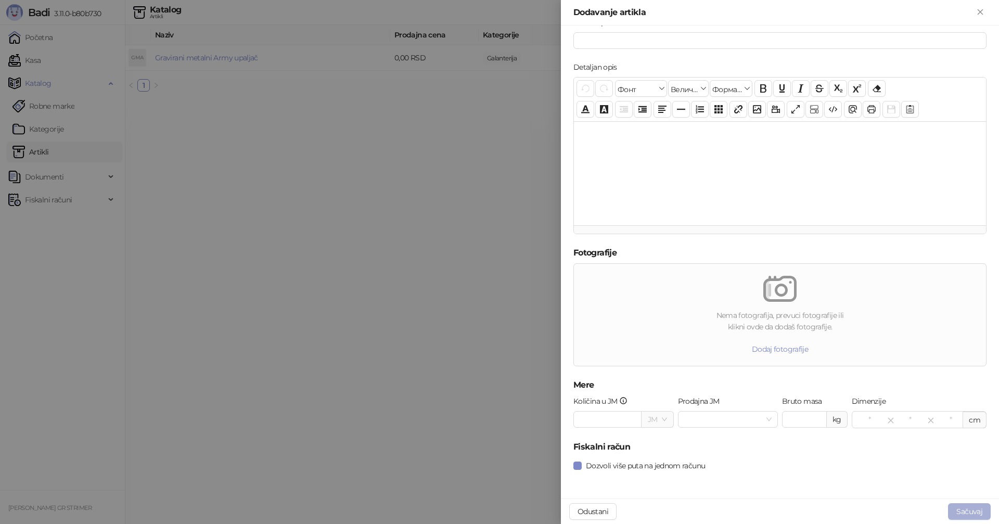
click at [975, 509] on button "Sačuvaj" at bounding box center [969, 511] width 43 height 17
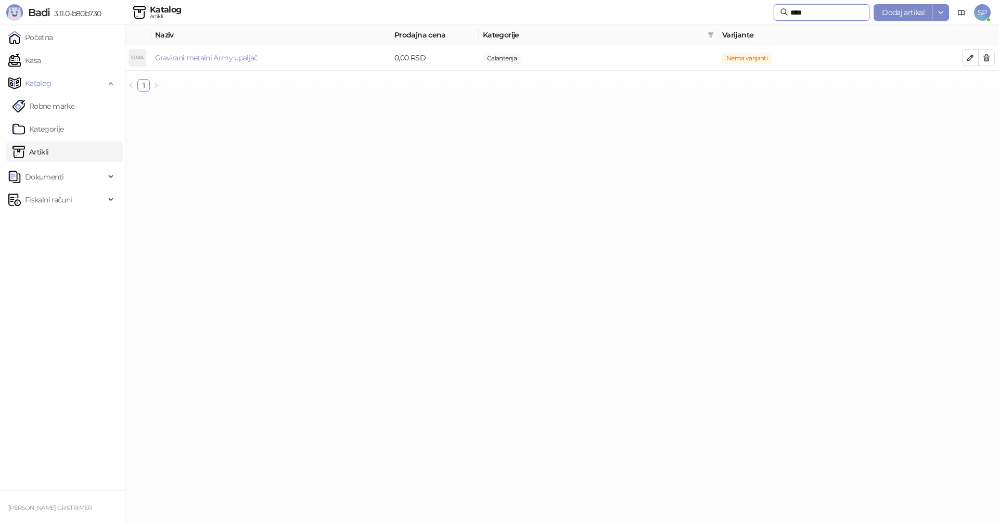
drag, startPoint x: 802, startPoint y: 14, endPoint x: 764, endPoint y: 16, distance: 37.5
click at [774, 16] on span "****" at bounding box center [822, 12] width 96 height 17
type input "*****"
click at [36, 59] on link "Kasa" at bounding box center [24, 60] width 32 height 21
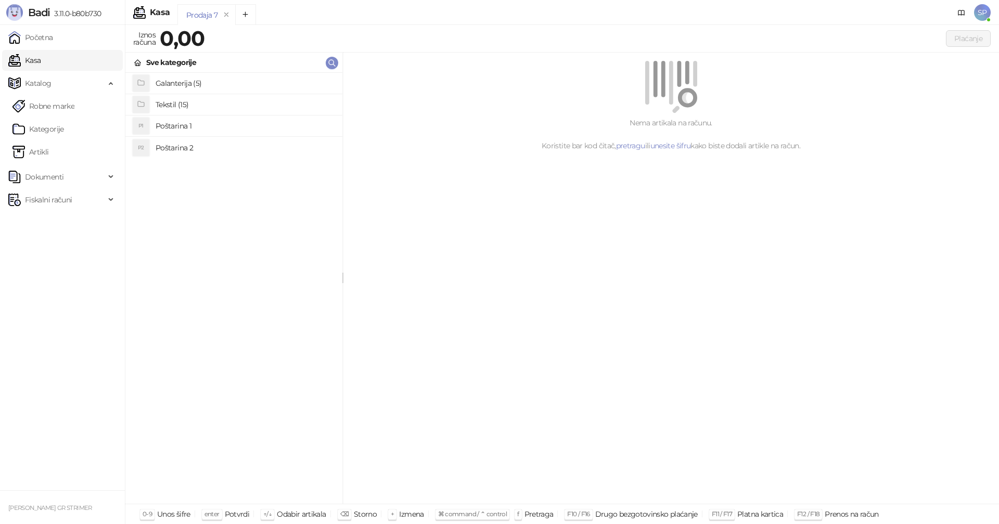
click at [980, 17] on span "SP" at bounding box center [982, 12] width 17 height 17
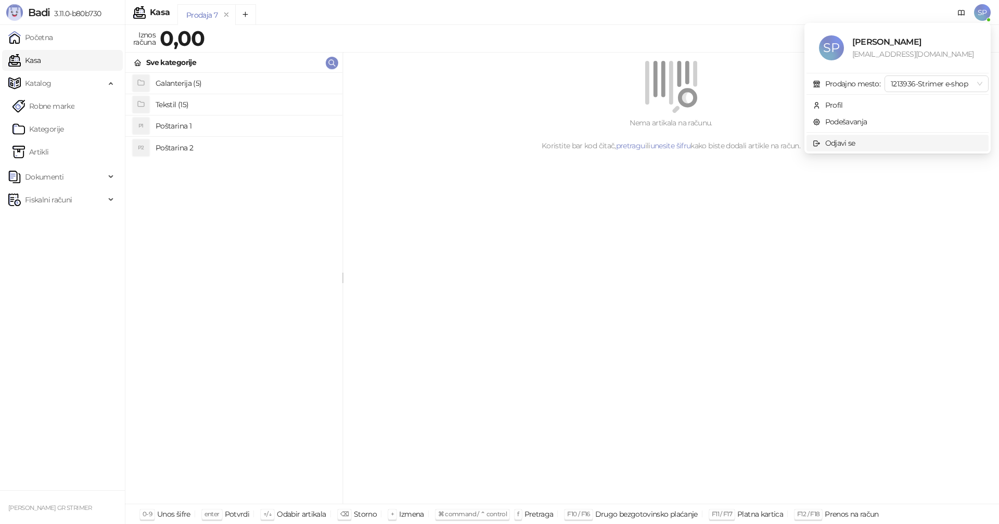
click at [838, 142] on div "Odjavi se" at bounding box center [840, 142] width 30 height 11
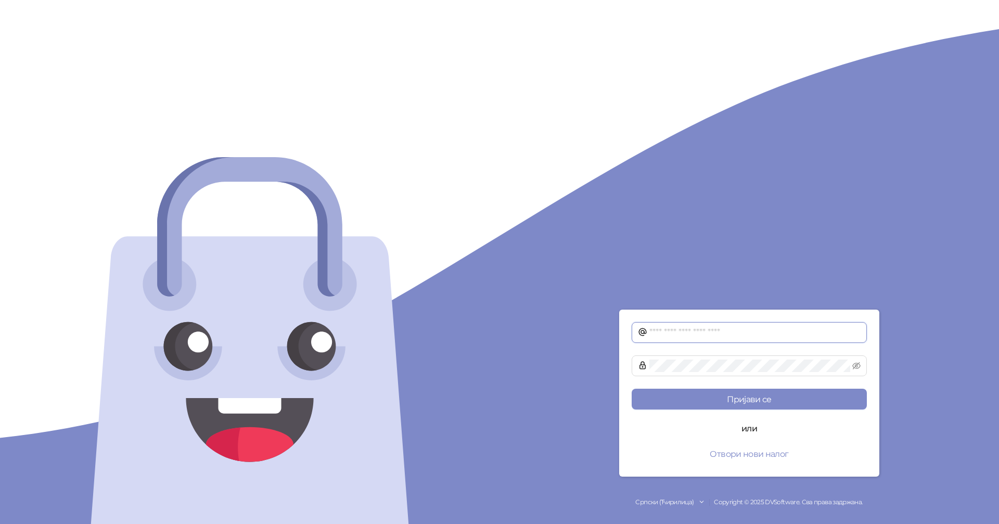
click at [690, 330] on input "text" at bounding box center [754, 332] width 211 height 12
type input "**********"
click at [632, 389] on button "Пријави се" at bounding box center [749, 399] width 235 height 21
